Goal: Information Seeking & Learning: Check status

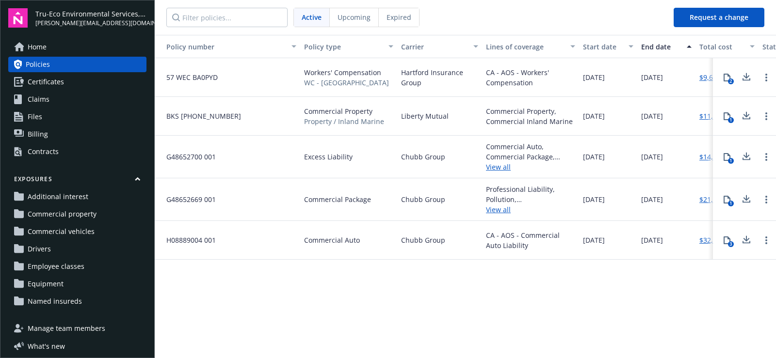
click at [468, 22] on nav "Active Upcoming Expired" at bounding box center [410, 17] width 511 height 35
click at [452, 27] on nav "Active Upcoming Expired" at bounding box center [410, 17] width 511 height 35
drag, startPoint x: 501, startPoint y: 293, endPoint x: 422, endPoint y: 135, distance: 176.1
click at [501, 294] on div "Policy number Policy type Carrier Lines of coverage Start date End date Total c…" at bounding box center [465, 196] width 621 height 322
click at [445, 37] on button "Carrier" at bounding box center [439, 46] width 85 height 23
